Goal: Task Accomplishment & Management: Use online tool/utility

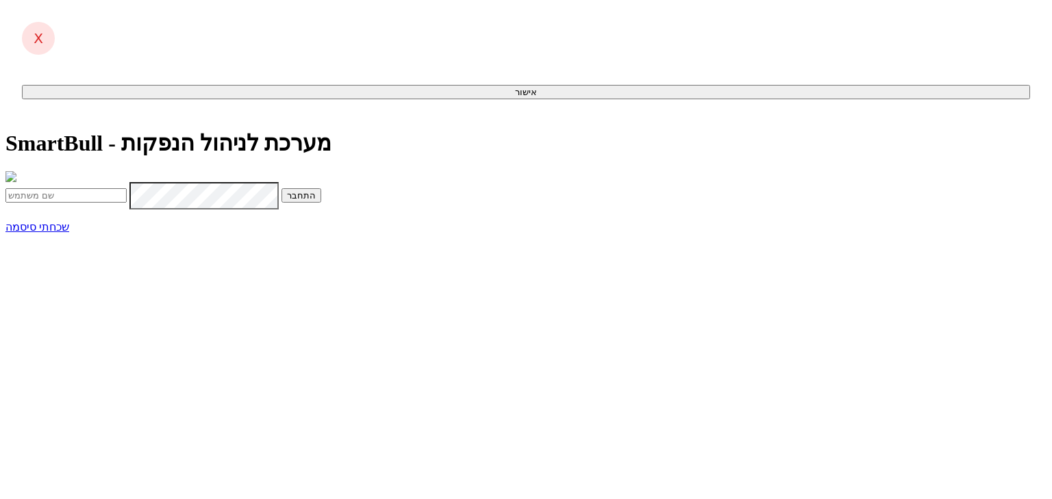
click at [127, 203] on input "text" at bounding box center [65, 195] width 121 height 14
type input "Omrig@dcapital.co.il"
click at [321, 203] on button "התחבר" at bounding box center [301, 195] width 40 height 14
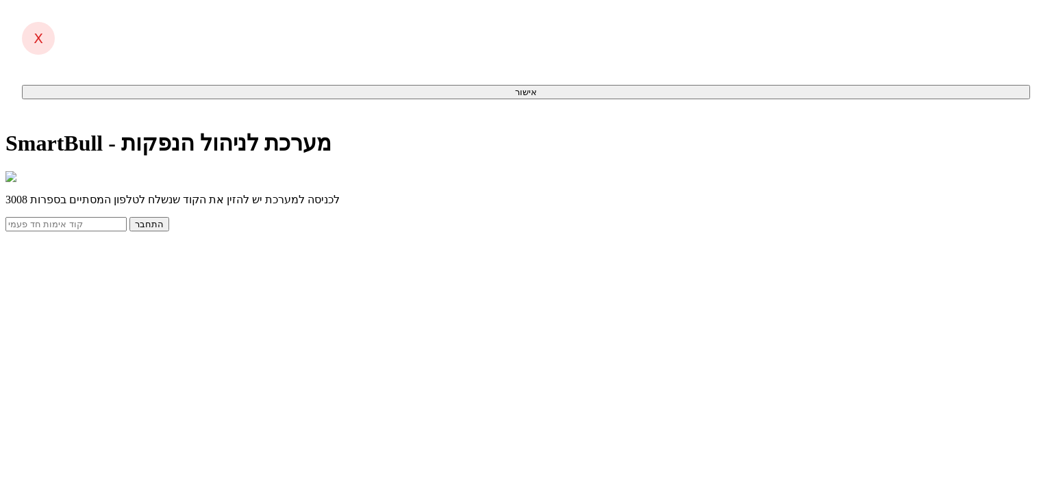
click at [127, 231] on input "text" at bounding box center [65, 224] width 121 height 14
click at [362, 231] on div "SmartBull - מערכת לניהול הנפקות לכניסה למערכת יש להזין את הקוד שנשלח לטלפון המס…" at bounding box center [525, 180] width 1041 height 101
click at [127, 231] on input "text" at bounding box center [65, 224] width 121 height 14
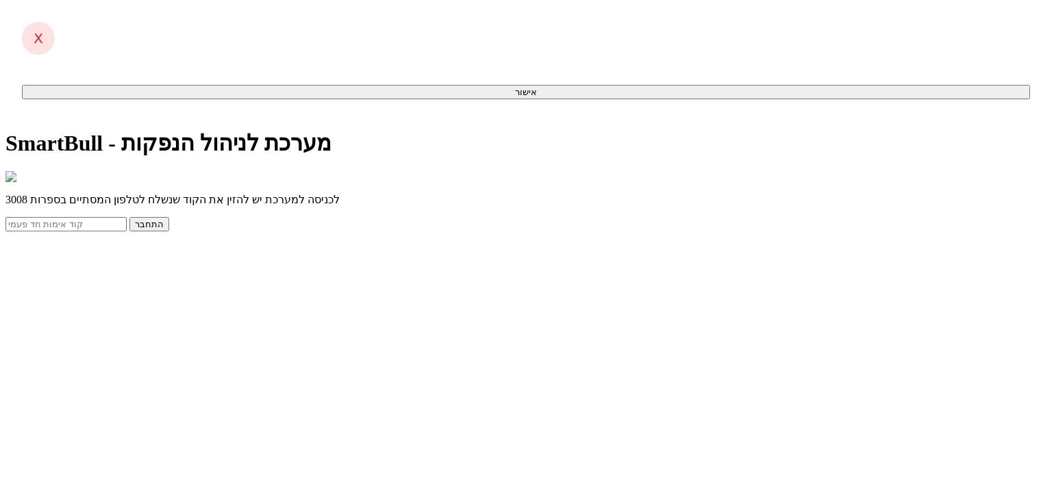
click at [365, 231] on div "SmartBull - מערכת לניהול הנפקות לכניסה למערכת יש להזין את הקוד שנשלח לטלפון המס…" at bounding box center [525, 180] width 1041 height 101
click at [169, 231] on button "התחבר" at bounding box center [149, 224] width 40 height 14
click at [127, 231] on input "text" at bounding box center [65, 224] width 121 height 14
click at [303, 255] on div "SmartBull - מערכת לניהול הנפקות לכניסה למערכת יש להזין את הקוד שנשלח לטלפון המס…" at bounding box center [525, 192] width 1041 height 125
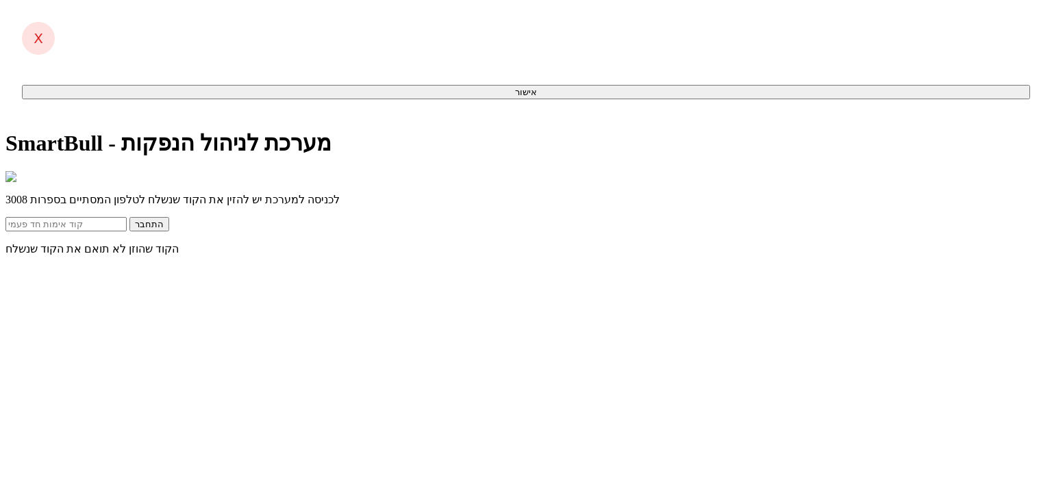
click at [127, 231] on input "text" at bounding box center [65, 224] width 121 height 14
click at [253, 255] on div "SmartBull - מערכת לניהול הנפקות לכניסה למערכת יש להזין את הקוד שנשלח לטלפון המס…" at bounding box center [525, 192] width 1041 height 125
click at [127, 231] on input "text" at bounding box center [65, 224] width 121 height 14
click at [735, 236] on div "SmartBull - מערכת לניהול הנפקות לכניסה למערכת יש להזין את הקוד שנשלח לטלפון המס…" at bounding box center [525, 192] width 1041 height 125
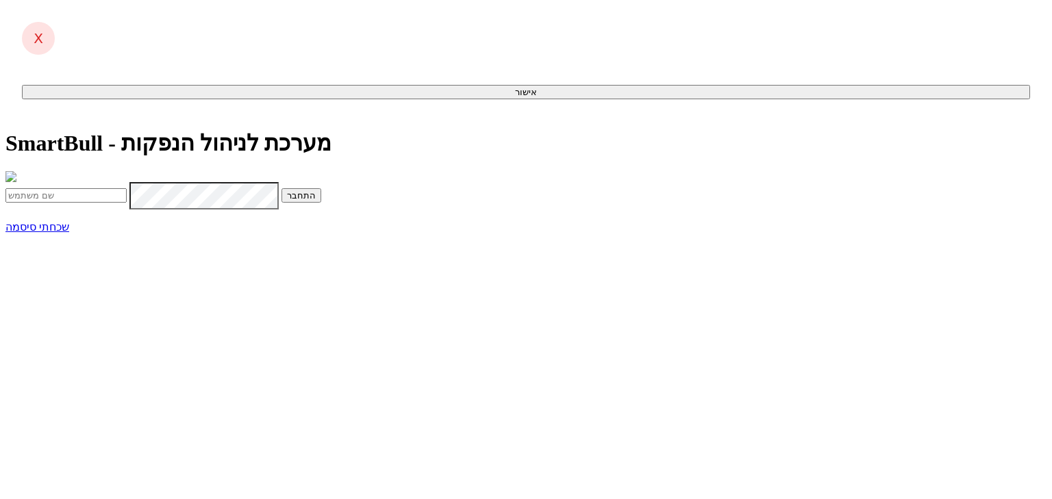
click at [127, 203] on input "text" at bounding box center [65, 195] width 121 height 14
type input "anna@dcapital.co.il"
click at [281, 188] on button "התחבר" at bounding box center [301, 195] width 40 height 14
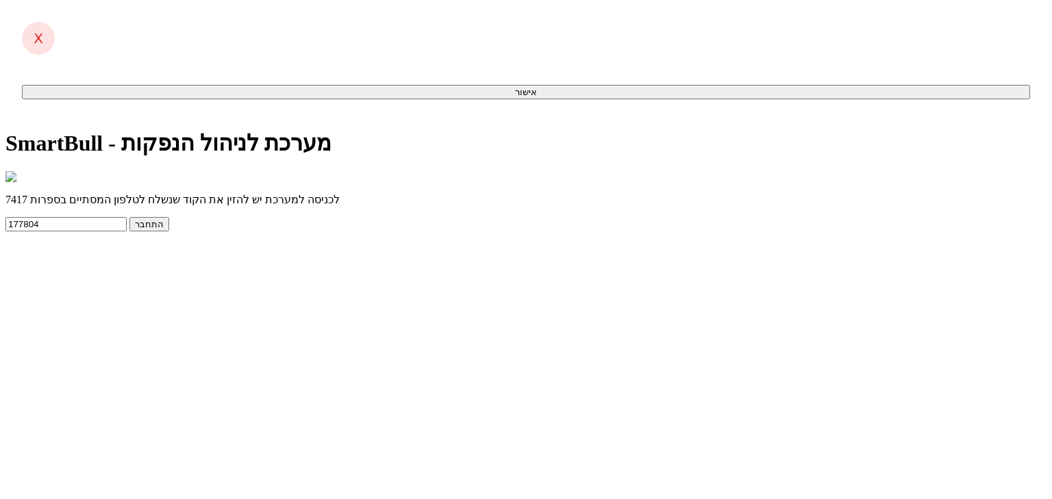
type input "177804"
click at [129, 217] on button "התחבר" at bounding box center [149, 224] width 40 height 14
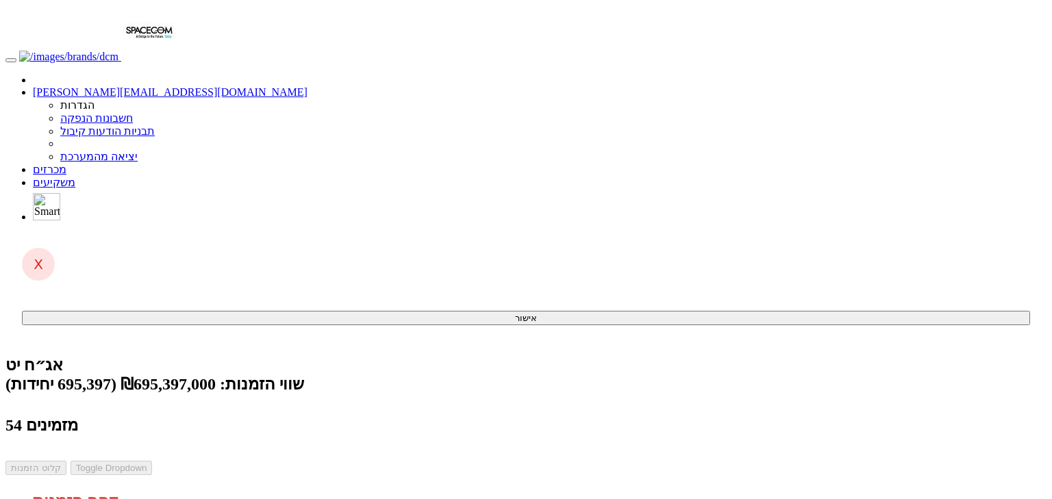
click at [66, 164] on link "מכרזים" at bounding box center [50, 170] width 34 height 12
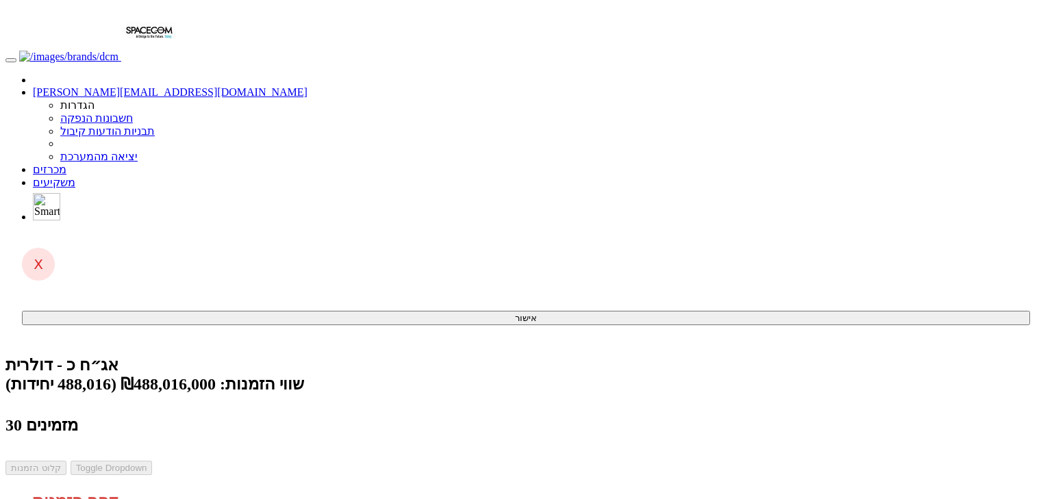
click at [66, 164] on link "מכרזים" at bounding box center [50, 170] width 34 height 12
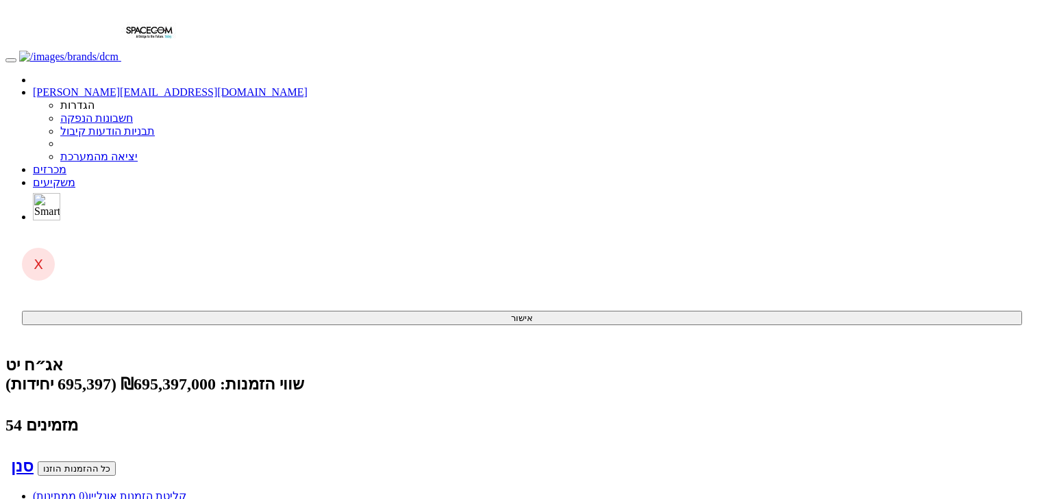
click at [66, 164] on link "מכרזים" at bounding box center [50, 170] width 34 height 12
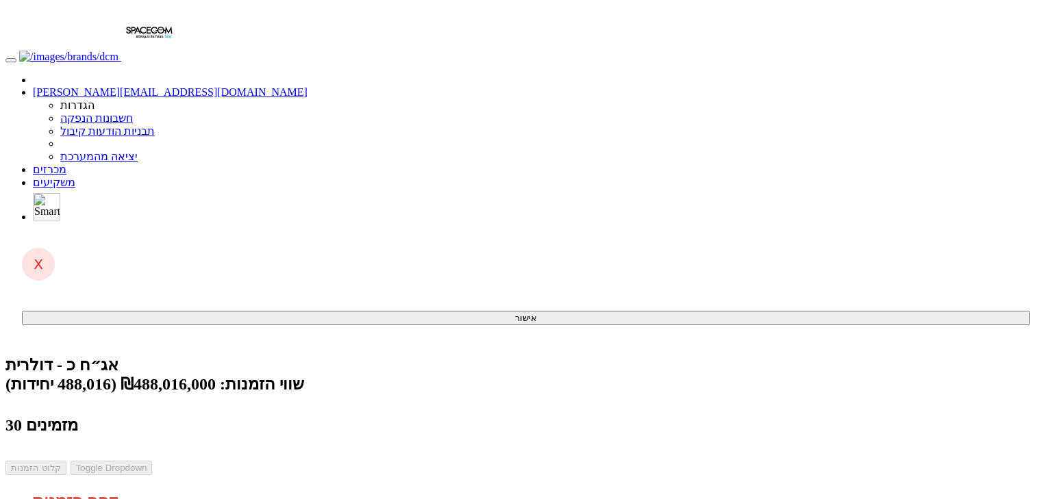
drag, startPoint x: 553, startPoint y: 444, endPoint x: 540, endPoint y: 446, distance: 12.6
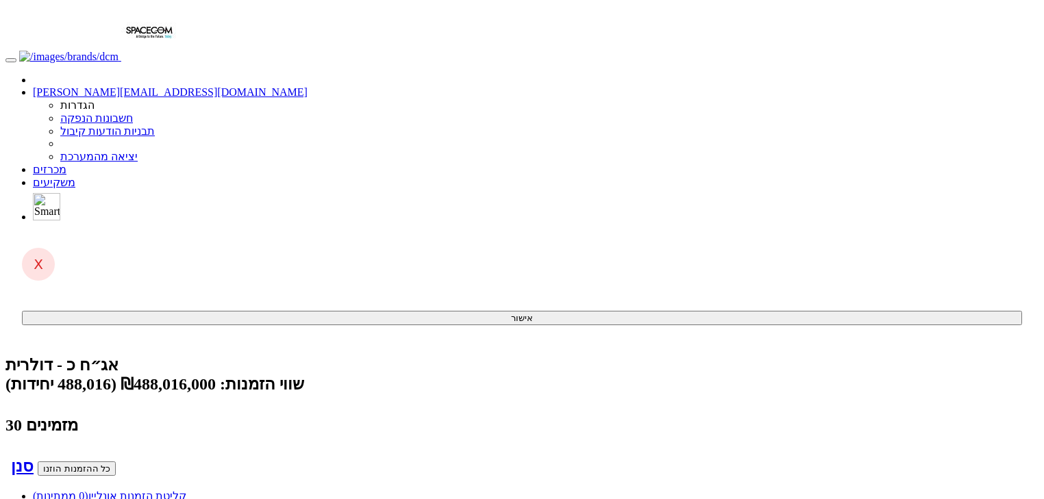
scroll to position [0, -629]
click at [66, 164] on link "מכרזים" at bounding box center [50, 170] width 34 height 12
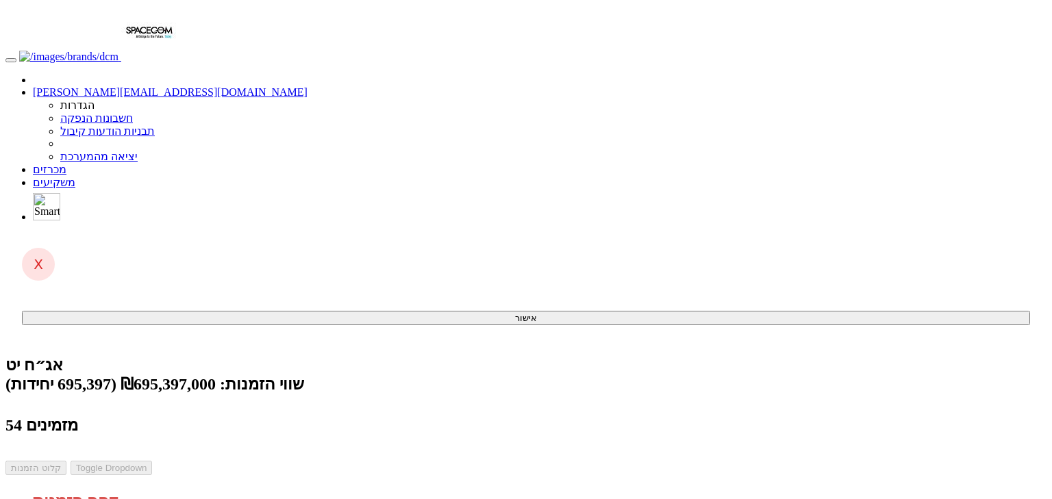
click at [66, 164] on link "מכרזים" at bounding box center [50, 170] width 34 height 12
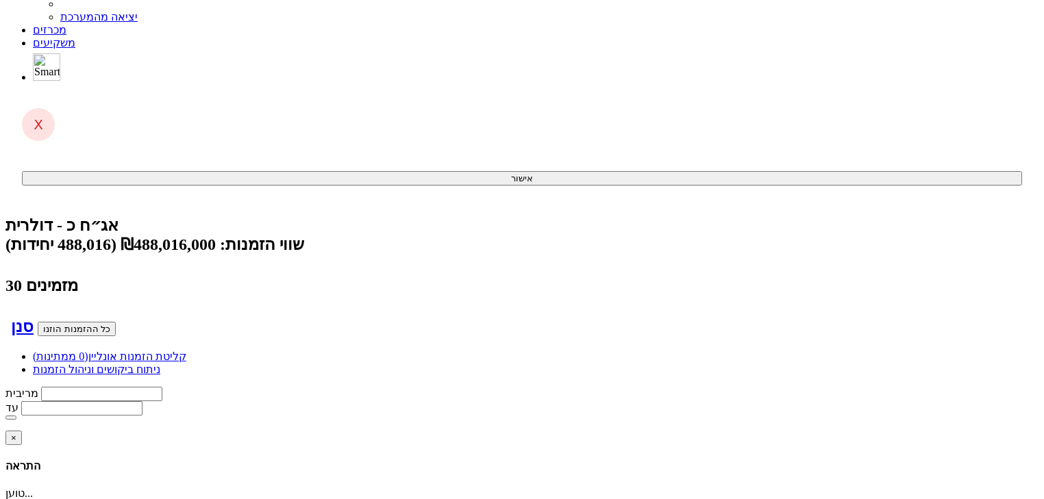
scroll to position [164, 0]
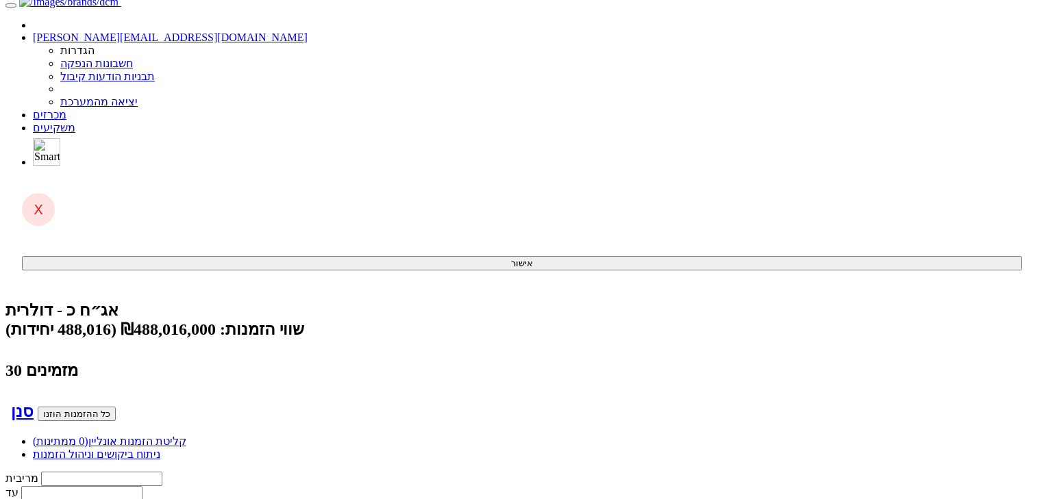
scroll to position [55, 0]
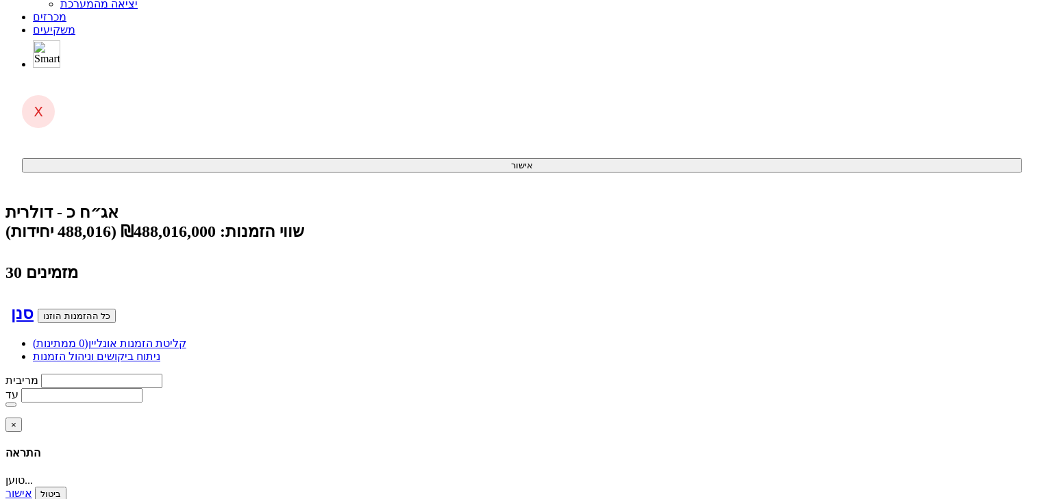
scroll to position [140, 0]
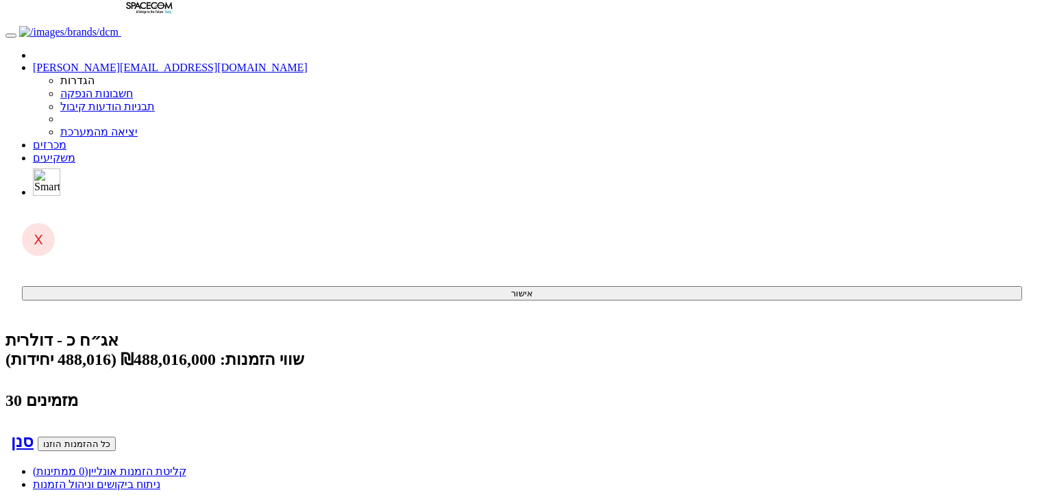
scroll to position [0, 0]
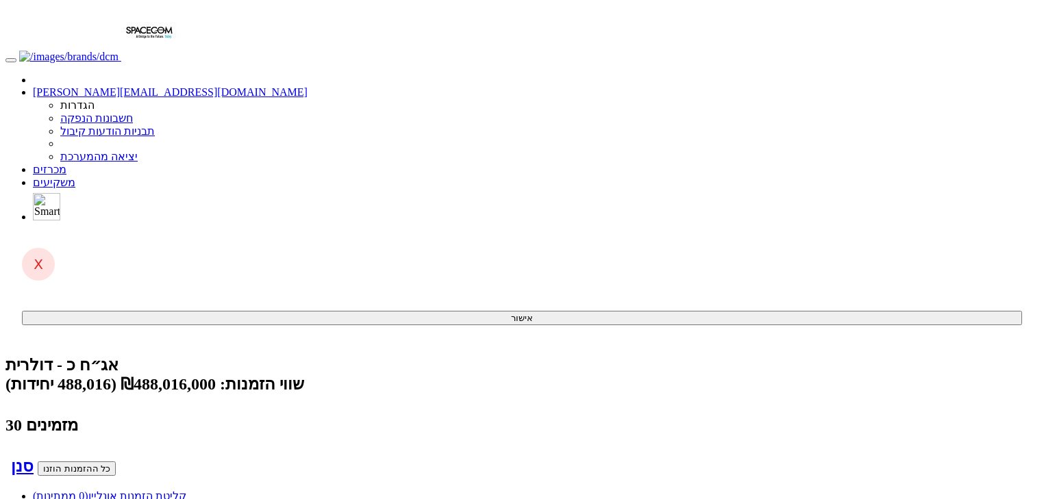
drag, startPoint x: 412, startPoint y: 441, endPoint x: 454, endPoint y: 441, distance: 42.5
click at [66, 164] on link "מכרזים" at bounding box center [50, 170] width 34 height 12
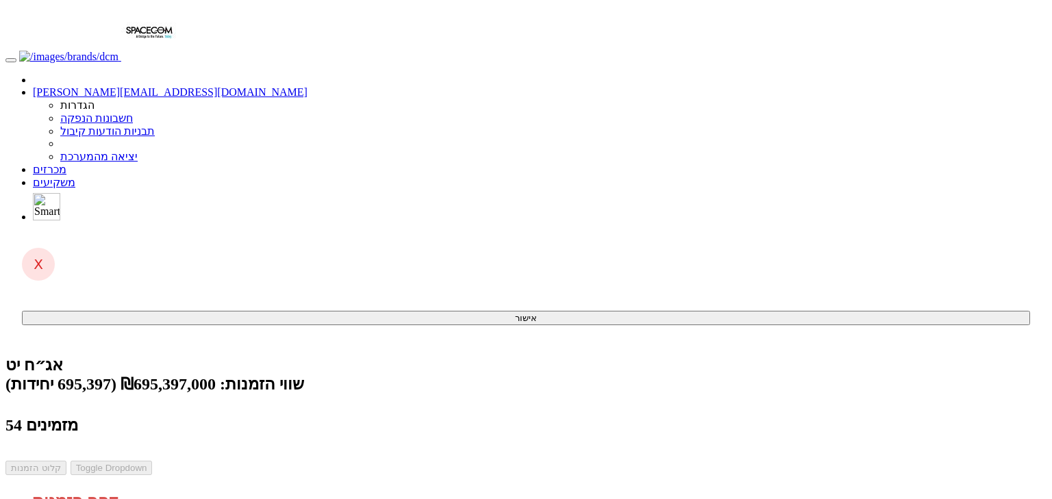
drag, startPoint x: 578, startPoint y: 419, endPoint x: 538, endPoint y: 424, distance: 40.7
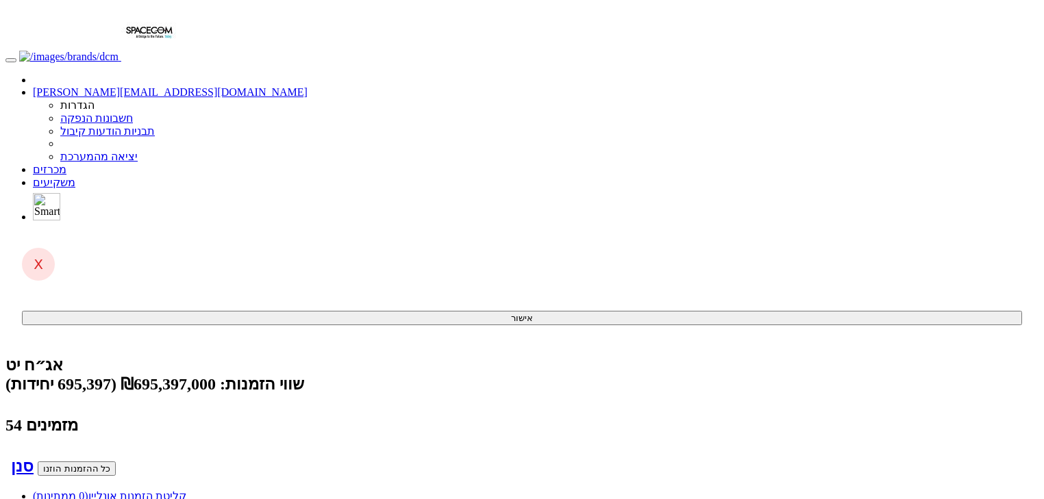
click at [66, 164] on link "מכרזים" at bounding box center [50, 170] width 34 height 12
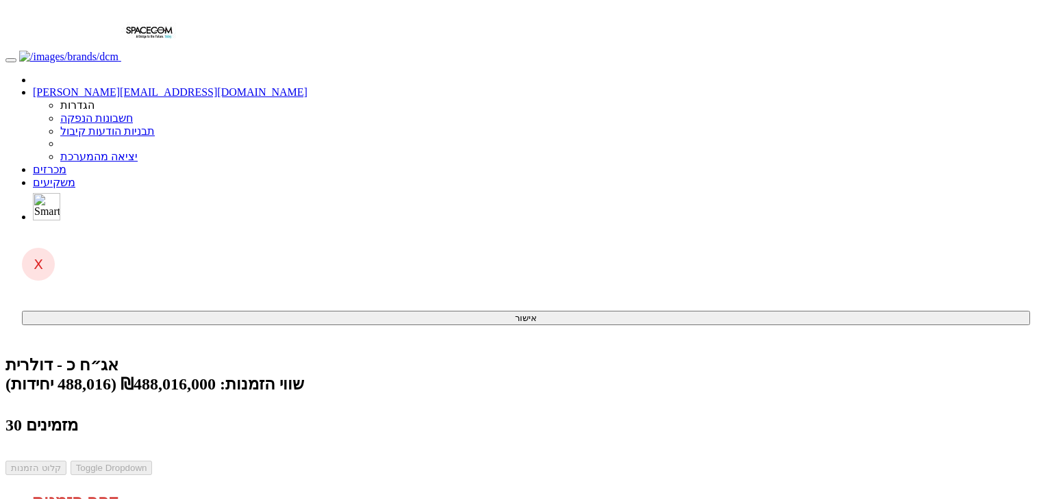
drag, startPoint x: 537, startPoint y: 430, endPoint x: 555, endPoint y: 444, distance: 22.9
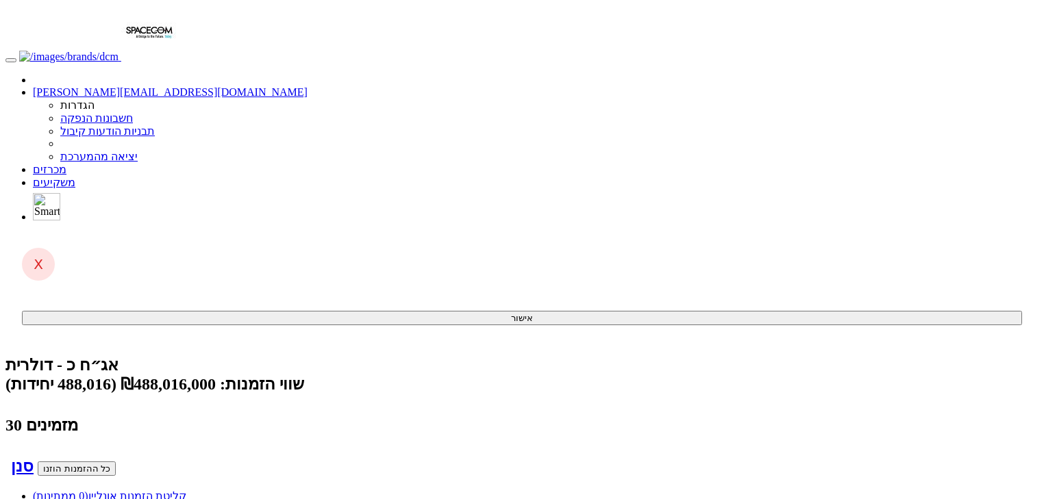
click at [186, 490] on link "קליטת הזמנות אונליין (0 ממתינות)" at bounding box center [109, 496] width 153 height 12
click at [66, 164] on span at bounding box center [66, 170] width 0 height 12
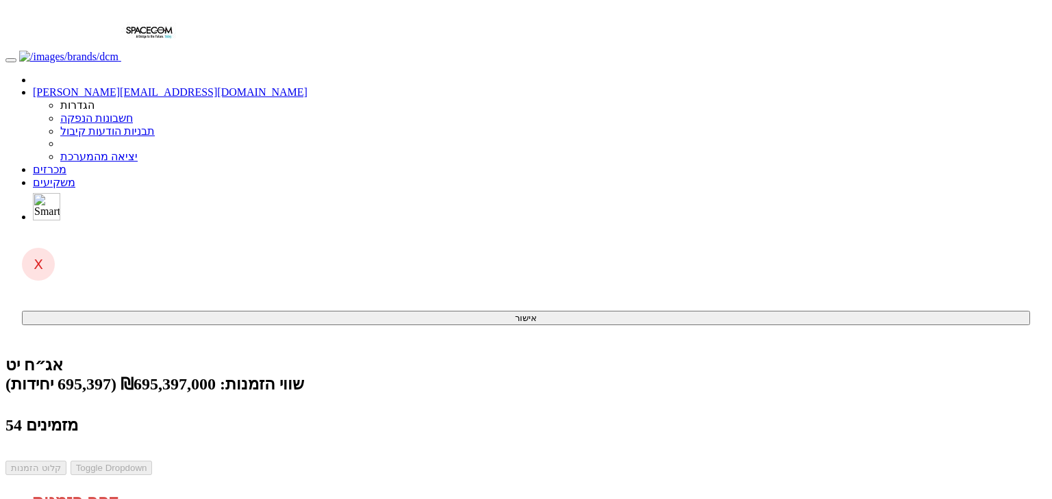
click at [66, 164] on link "מכרזים" at bounding box center [50, 170] width 34 height 12
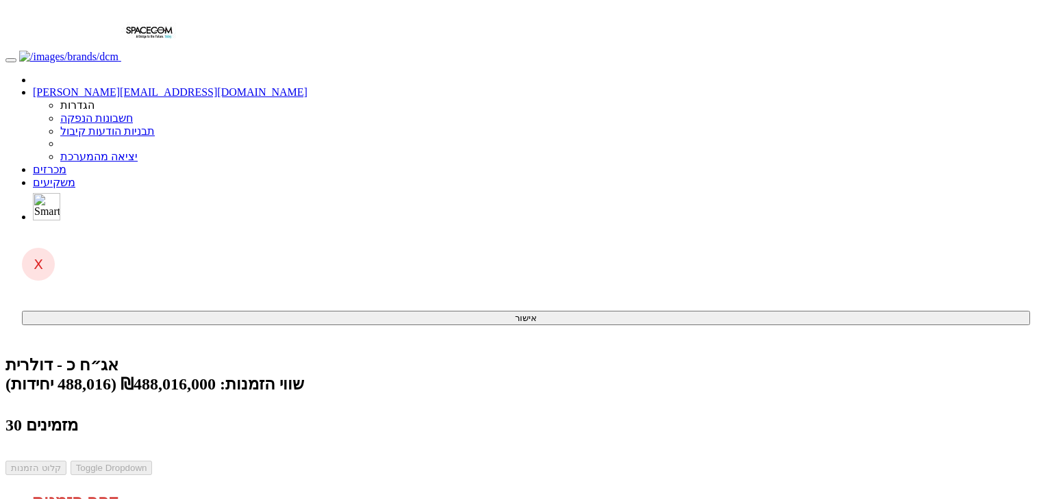
click at [66, 164] on link "מכרזים" at bounding box center [50, 170] width 34 height 12
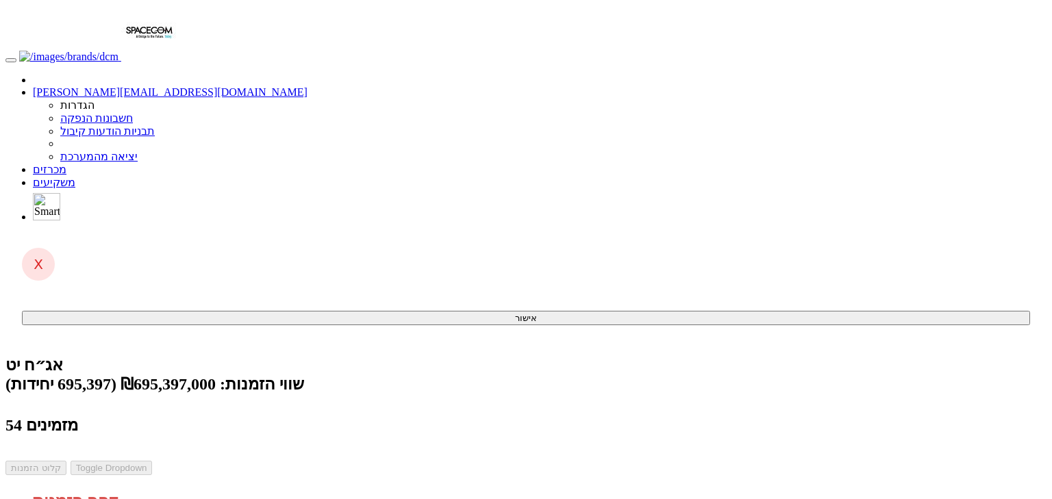
drag, startPoint x: 521, startPoint y: 83, endPoint x: 518, endPoint y: 76, distance: 7.4
click at [518, 416] on div "54 מזמינים" at bounding box center [521, 425] width 1033 height 19
click at [66, 164] on link "מכרזים" at bounding box center [50, 170] width 34 height 12
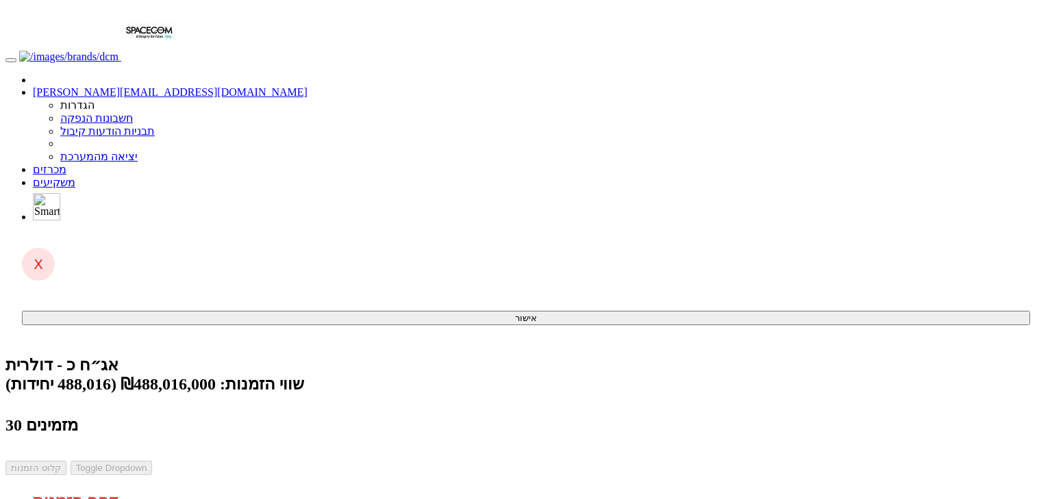
click at [66, 164] on link "מכרזים" at bounding box center [50, 170] width 34 height 12
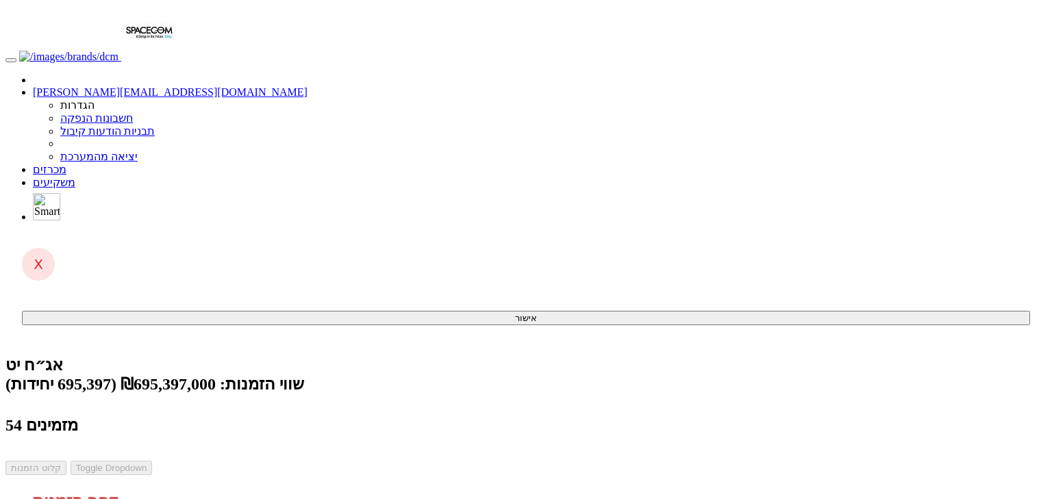
click at [66, 164] on link "מכרזים" at bounding box center [50, 170] width 34 height 12
